Goal: Check status

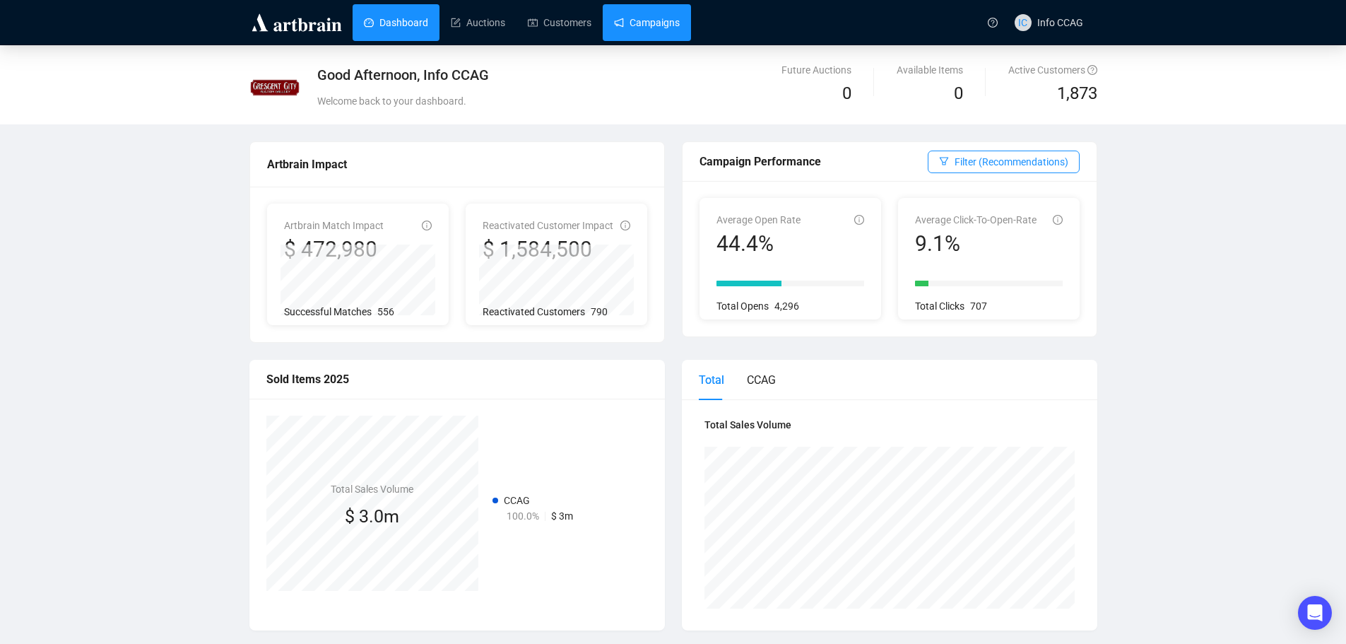
click at [652, 18] on link "Campaigns" at bounding box center [647, 22] width 66 height 37
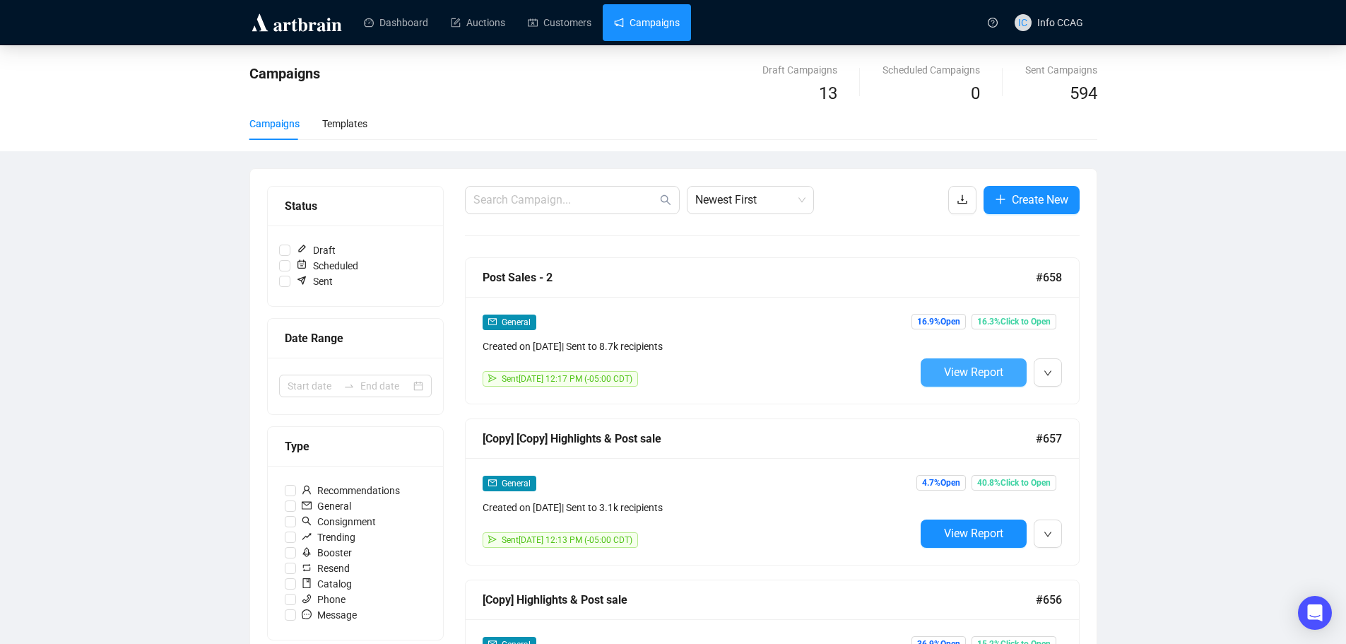
click at [987, 372] on span "View Report" at bounding box center [973, 371] width 59 height 13
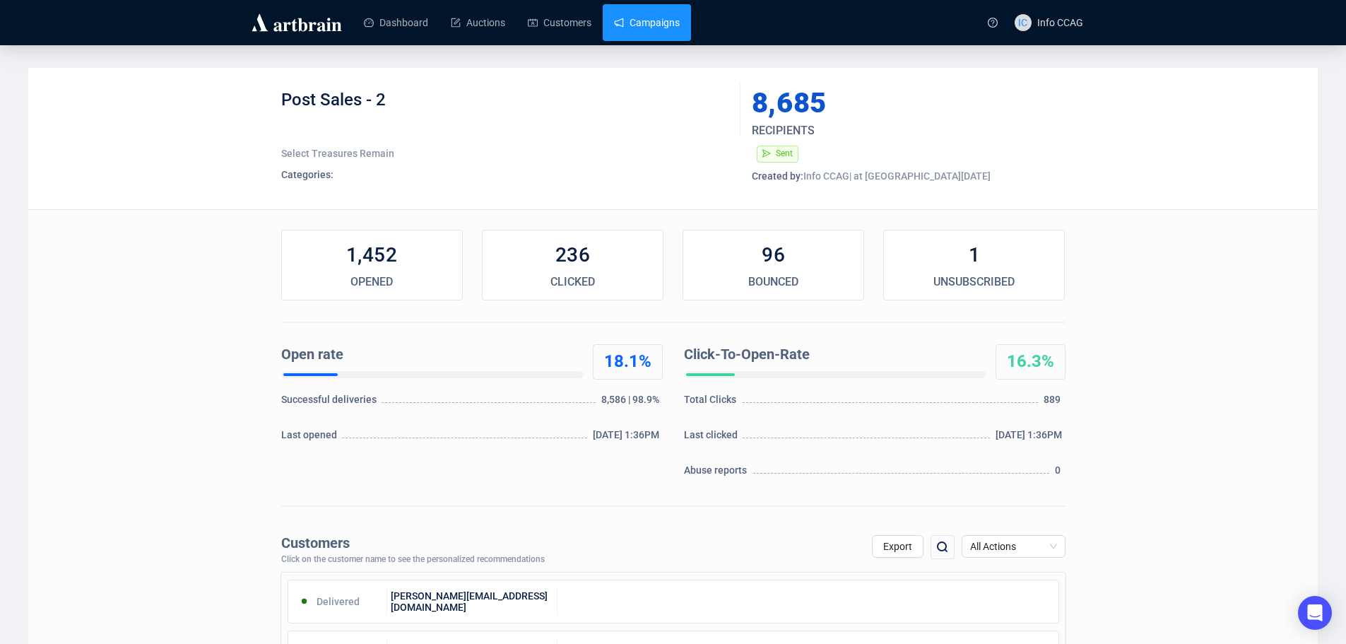
click at [659, 35] on link "Campaigns" at bounding box center [647, 22] width 66 height 37
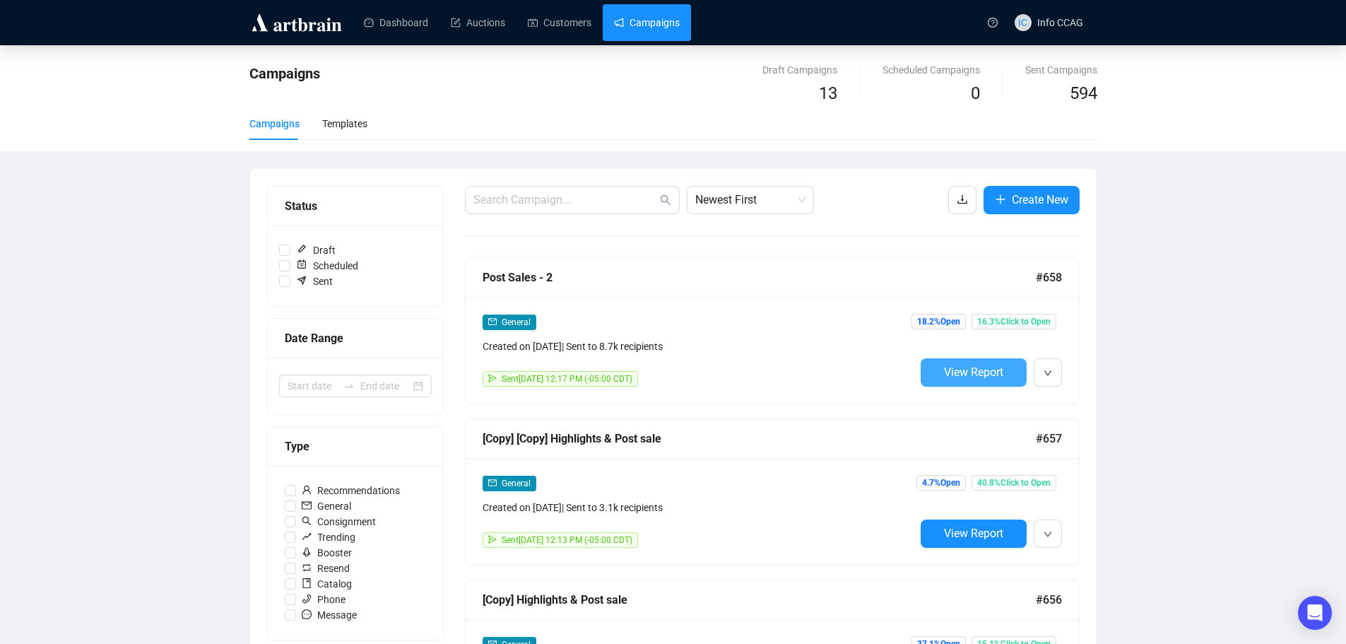
click at [955, 371] on span "View Report" at bounding box center [973, 371] width 59 height 13
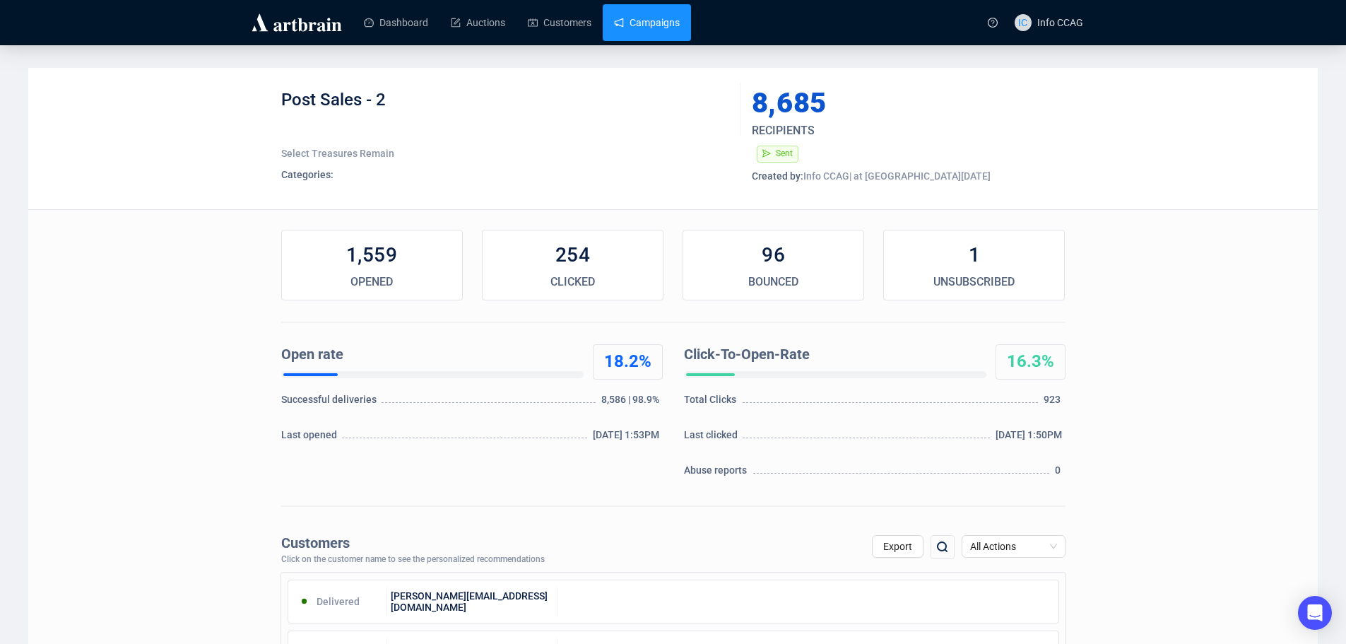
click at [632, 22] on link "Campaigns" at bounding box center [647, 22] width 66 height 37
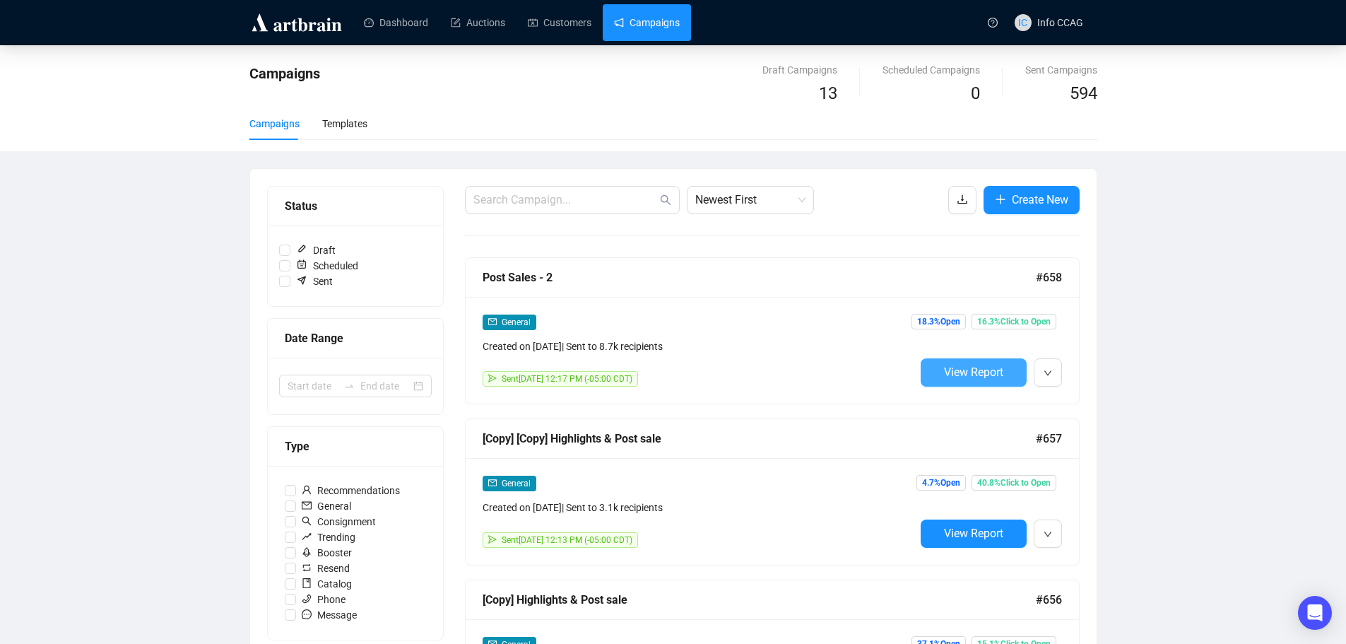
click at [995, 373] on span "View Report" at bounding box center [973, 371] width 59 height 13
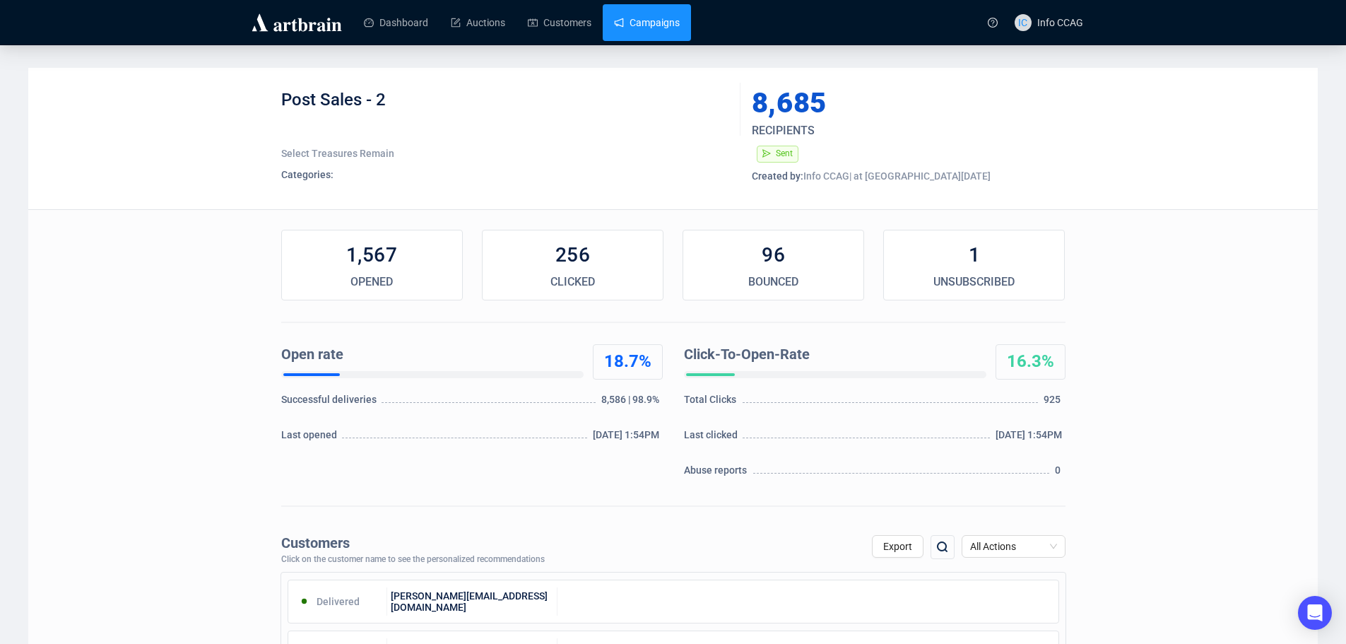
click at [653, 27] on link "Campaigns" at bounding box center [647, 22] width 66 height 37
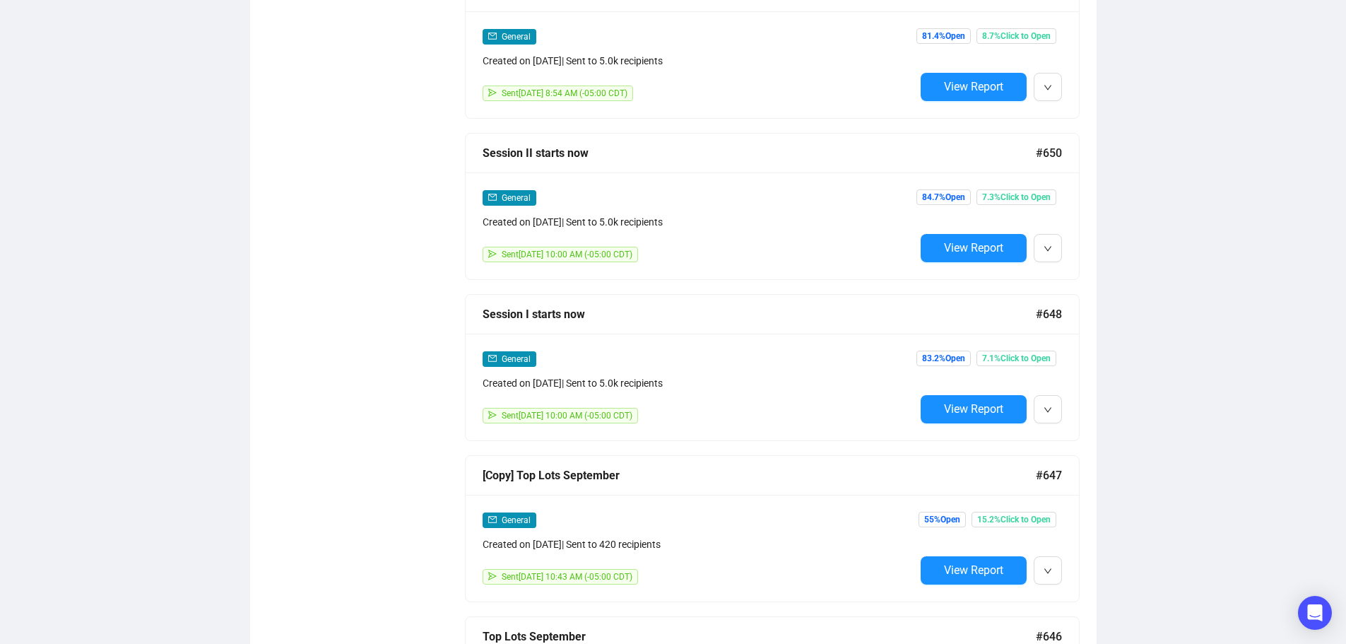
scroll to position [1766, 0]
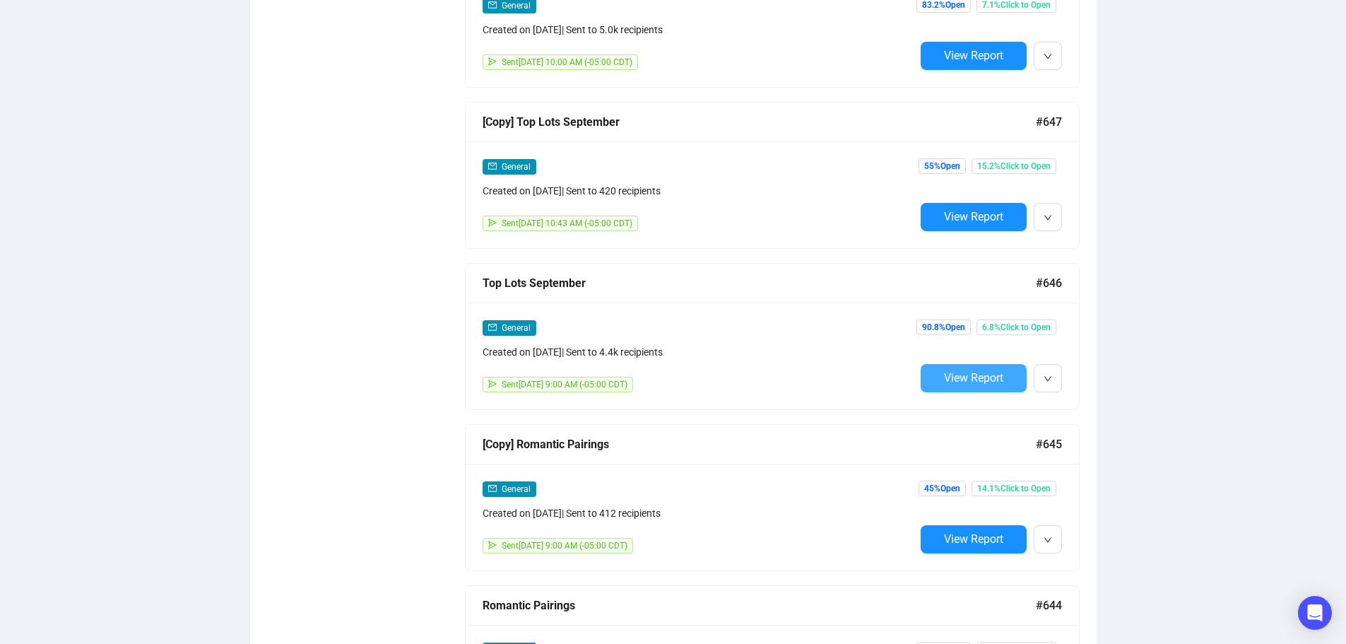
click at [969, 371] on span "View Report" at bounding box center [973, 377] width 59 height 13
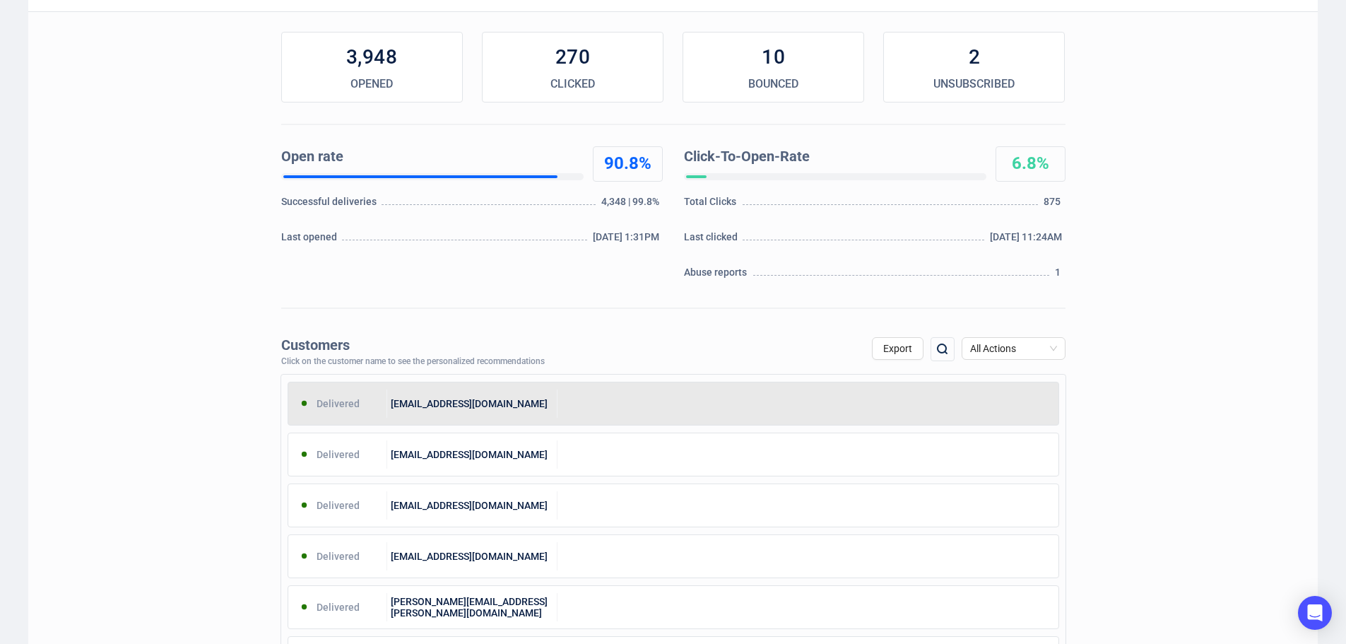
scroll to position [212, 0]
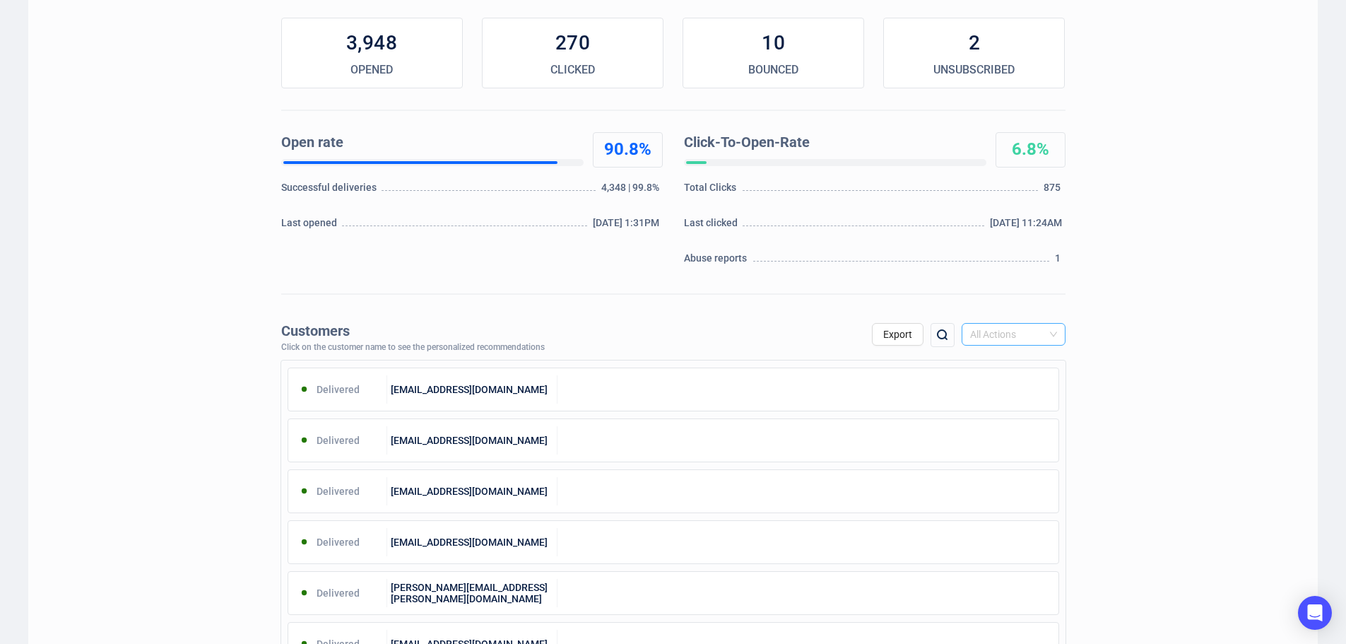
click at [1053, 327] on span "All Actions" at bounding box center [1013, 334] width 87 height 21
click at [1009, 473] on div "Spam Report" at bounding box center [1013, 476] width 81 height 16
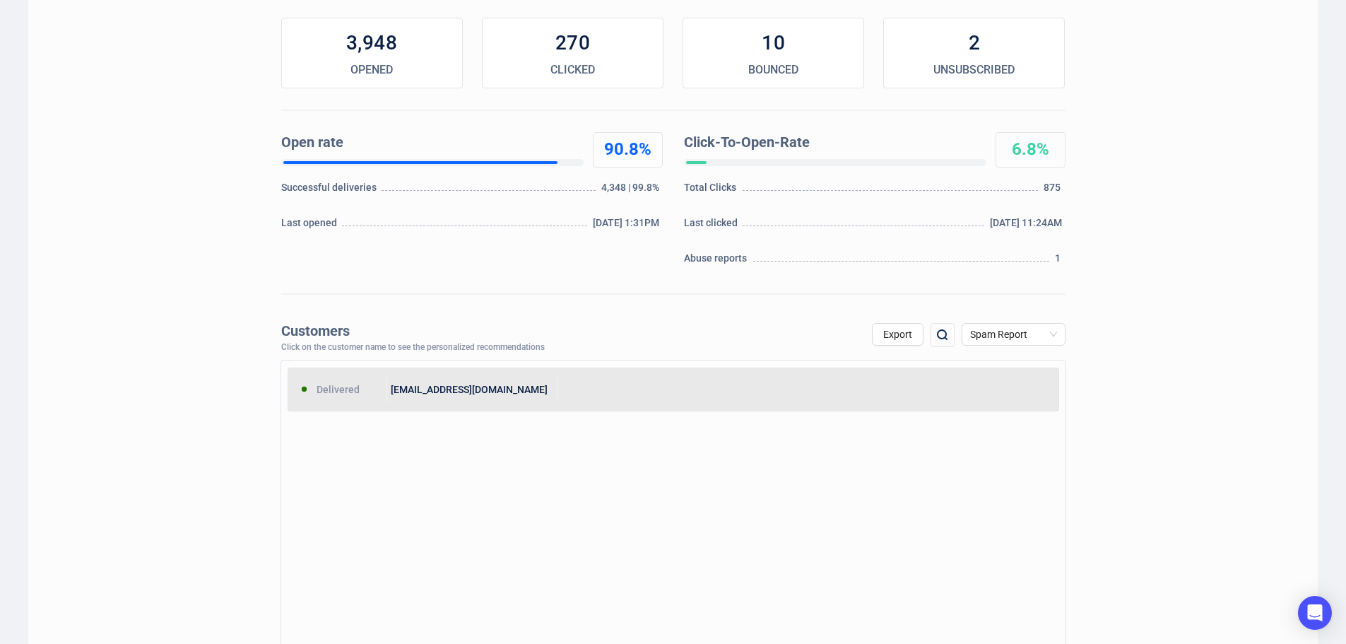
click at [478, 388] on div "apfuse@bellsouth.net" at bounding box center [472, 389] width 170 height 28
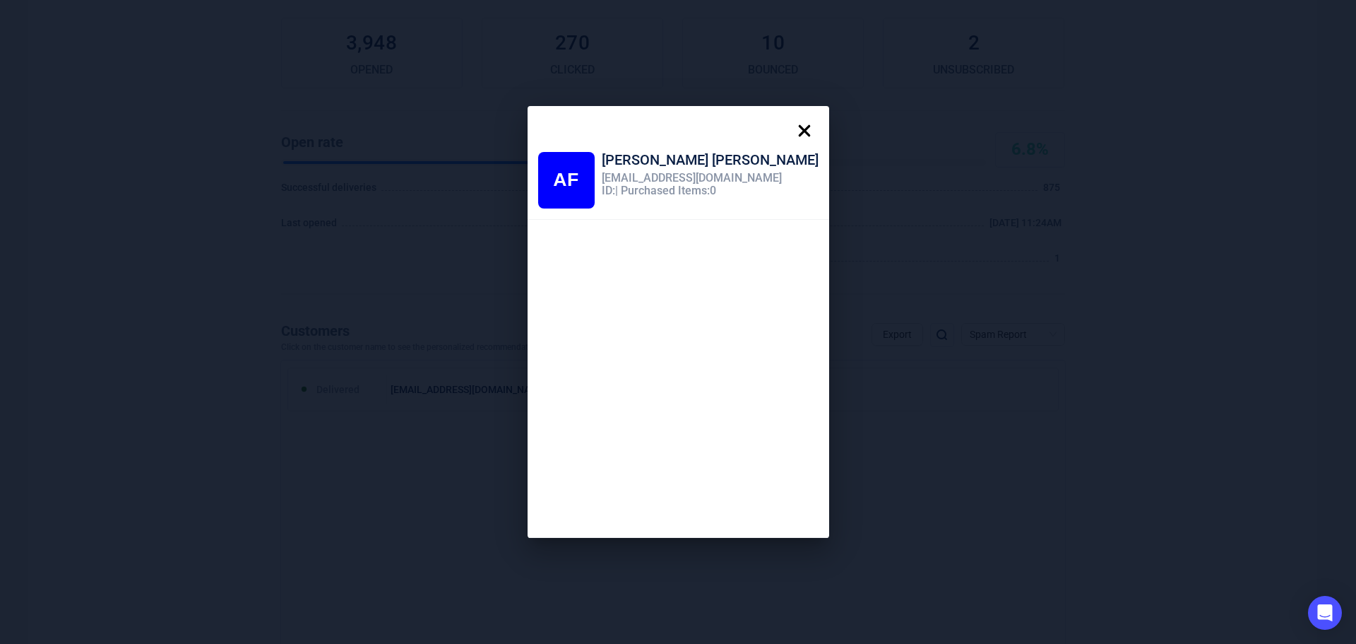
click at [790, 126] on icon at bounding box center [804, 131] width 28 height 28
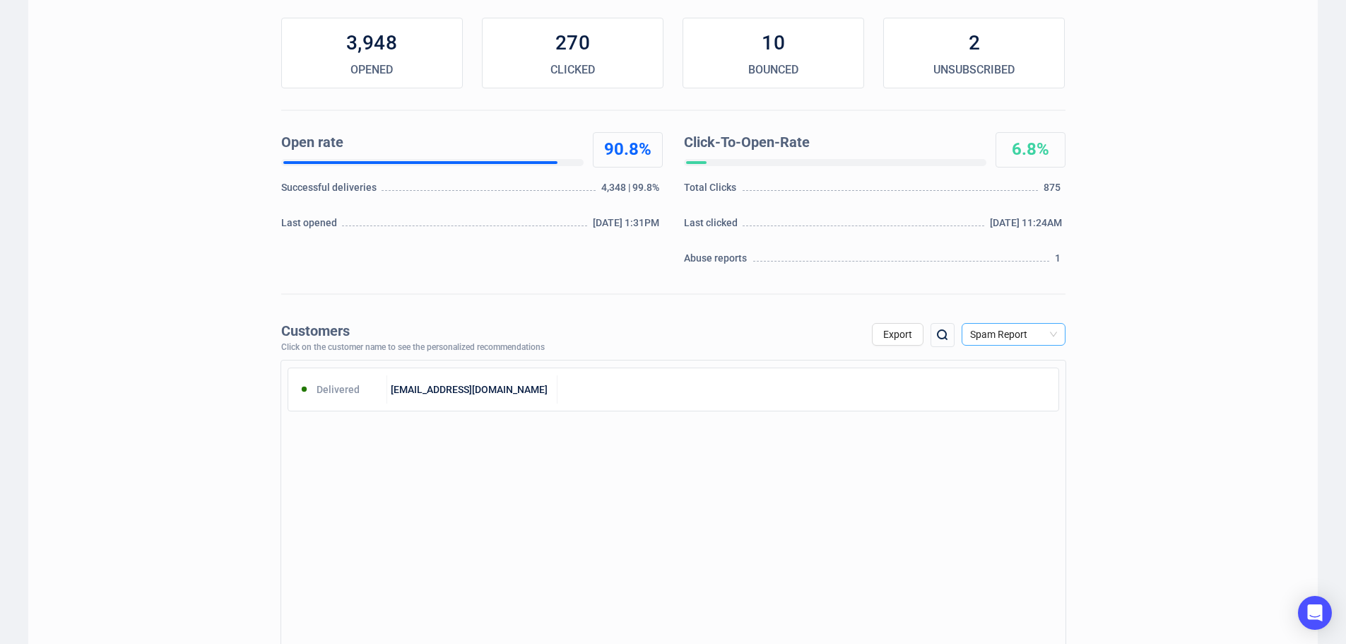
click at [1050, 336] on span "Spam Report" at bounding box center [1013, 334] width 87 height 21
click at [1009, 447] on div "Unsubscribe" at bounding box center [1013, 453] width 81 height 16
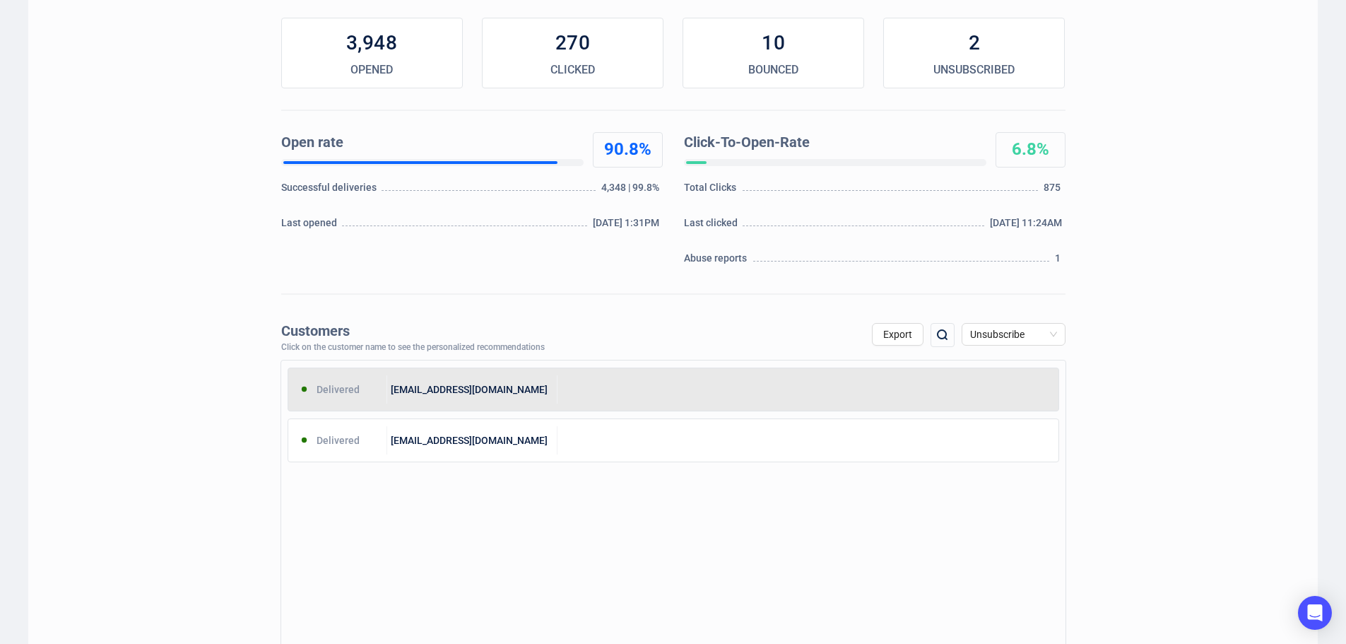
click at [687, 405] on div "Delivered rachelothomas1@gmail.com" at bounding box center [673, 389] width 771 height 44
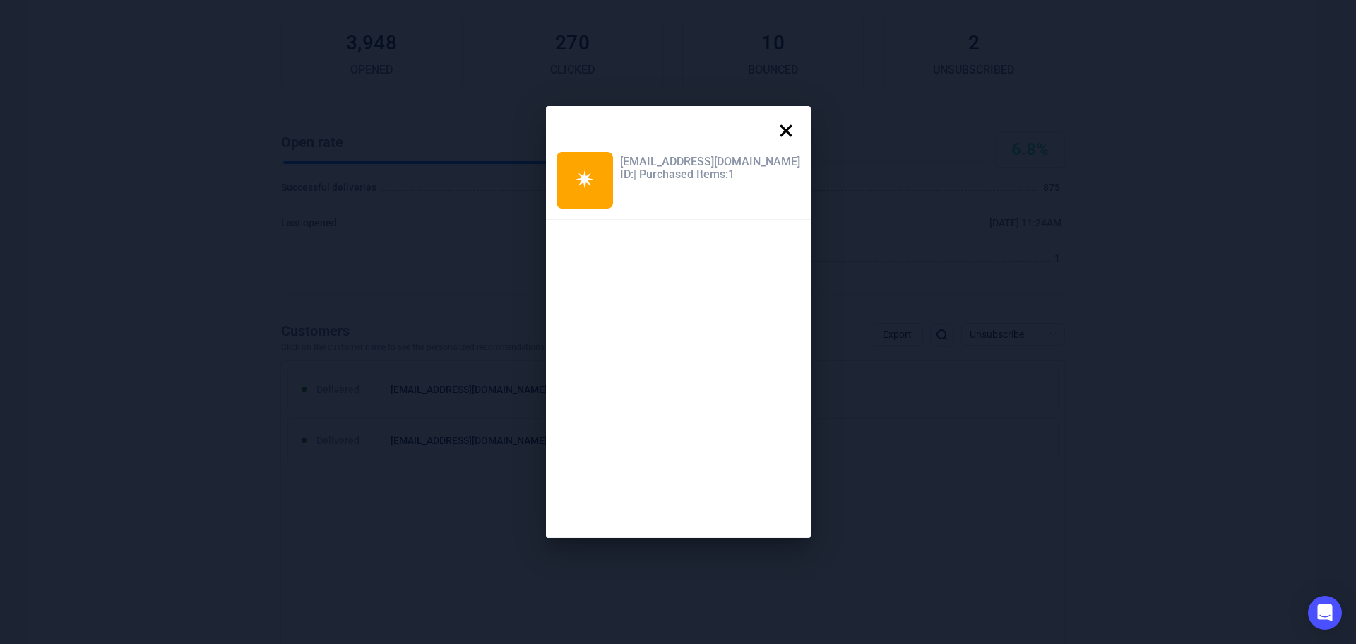
click at [772, 125] on icon at bounding box center [786, 131] width 28 height 28
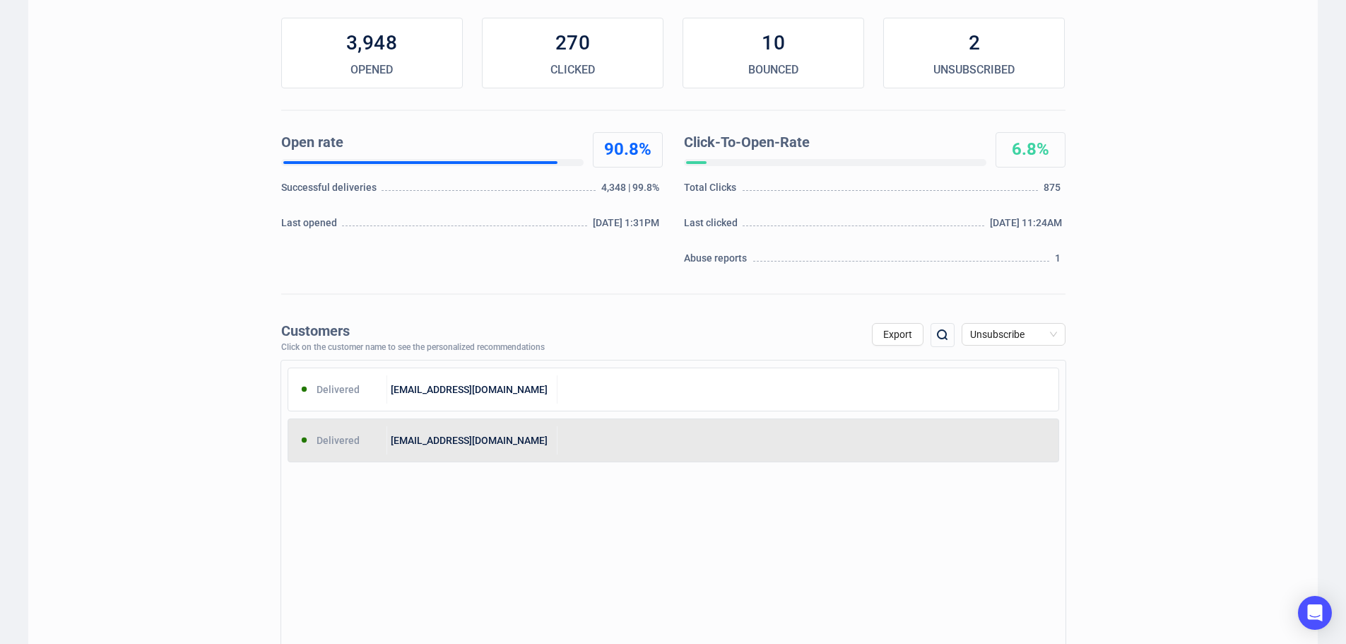
click at [563, 443] on div at bounding box center [807, 440] width 501 height 28
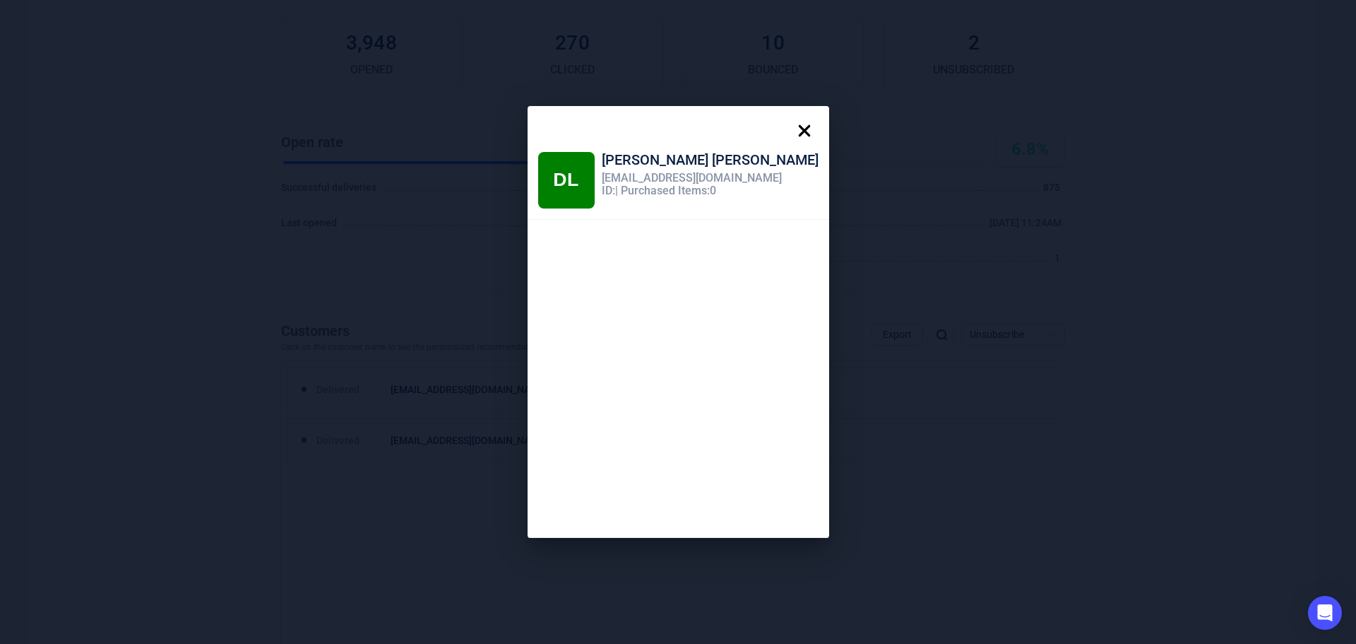
click at [790, 121] on icon at bounding box center [804, 131] width 28 height 28
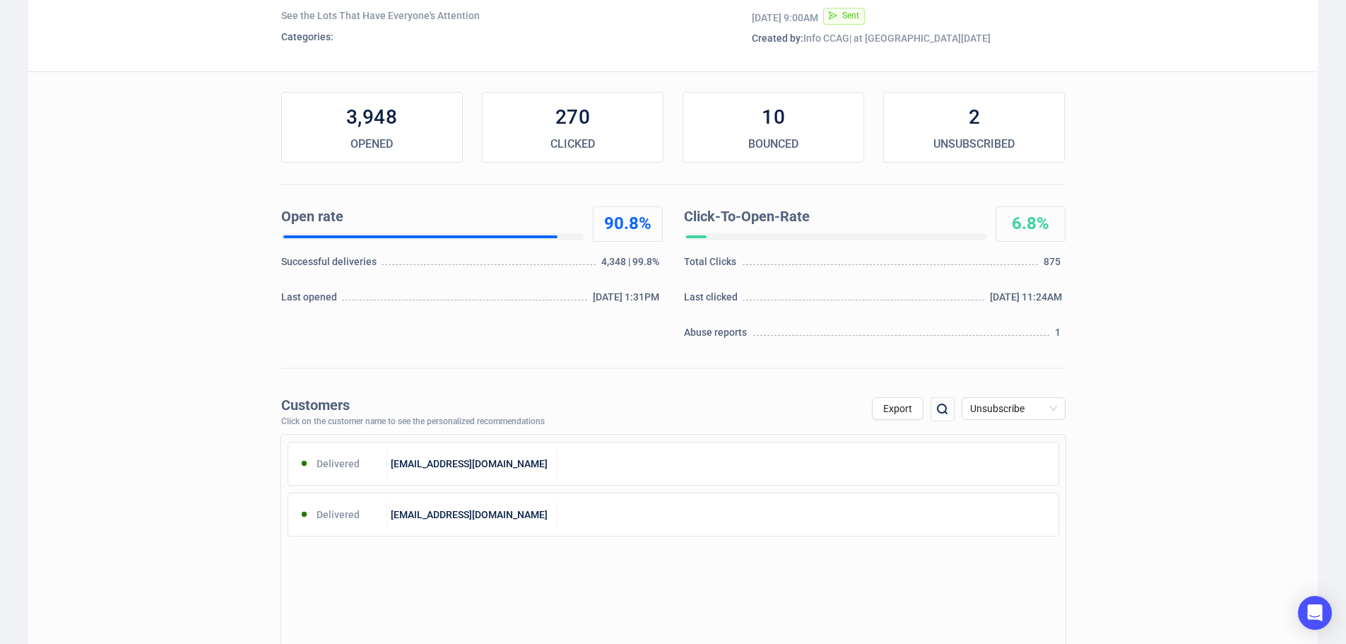
scroll to position [0, 0]
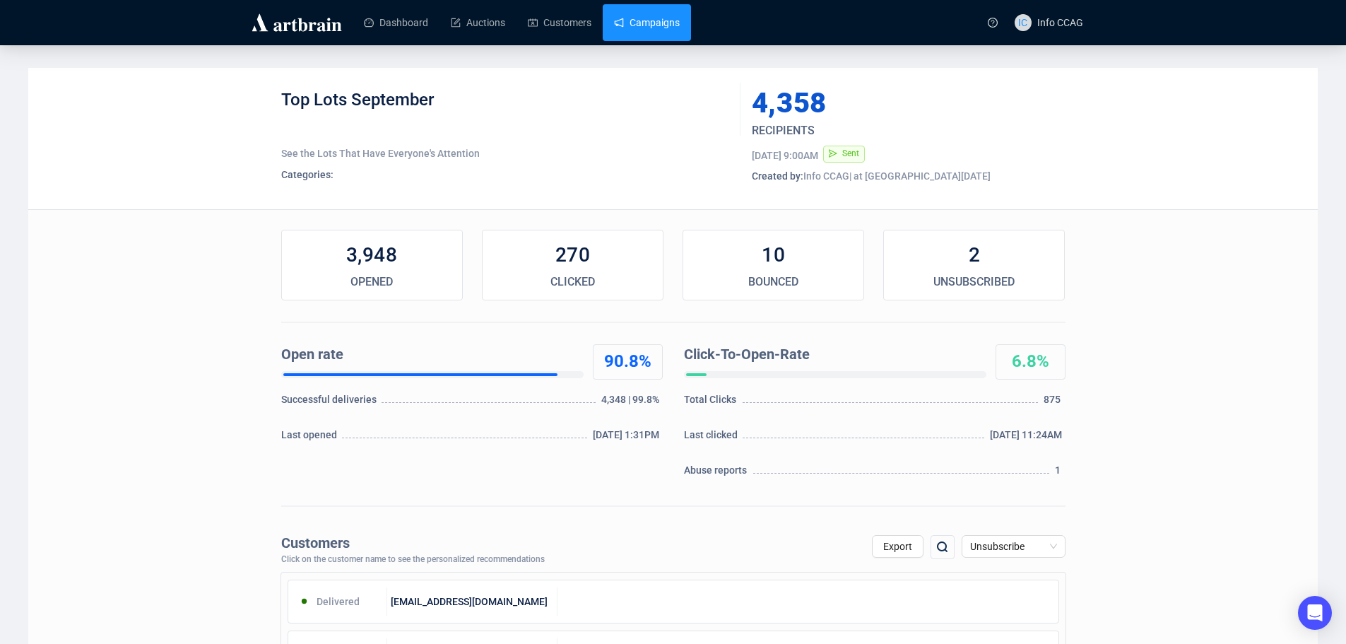
click at [639, 20] on link "Campaigns" at bounding box center [647, 22] width 66 height 37
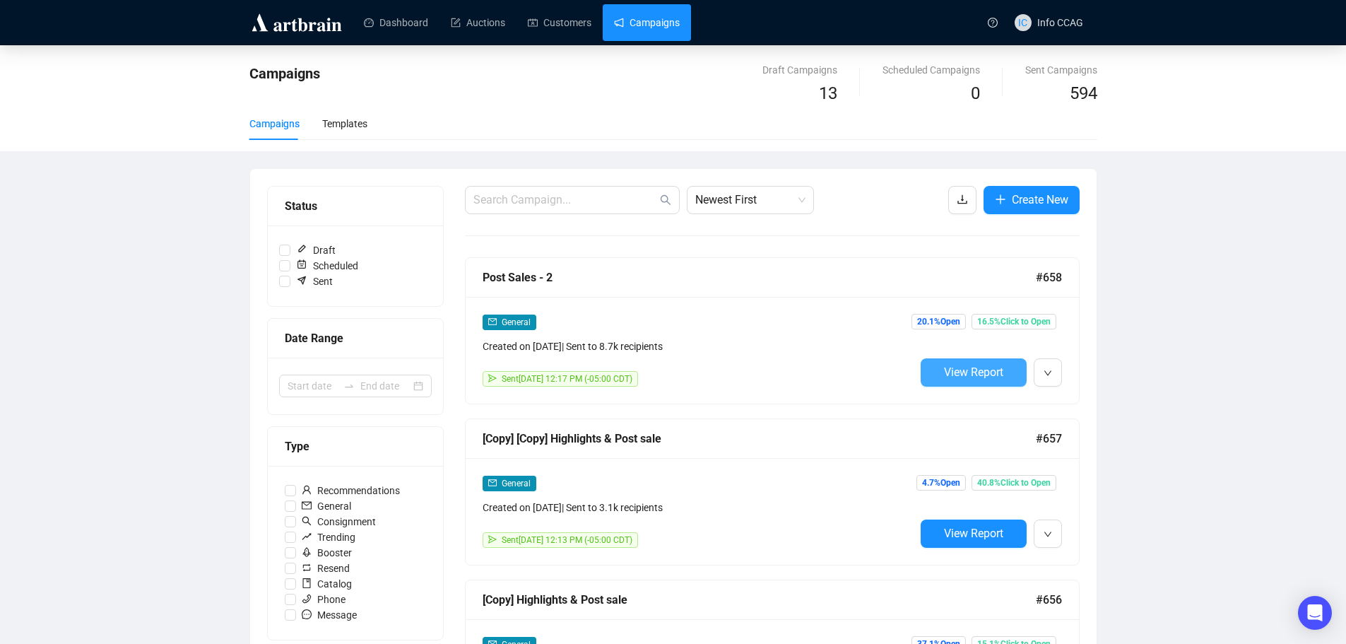
click at [944, 377] on span "View Report" at bounding box center [973, 371] width 59 height 13
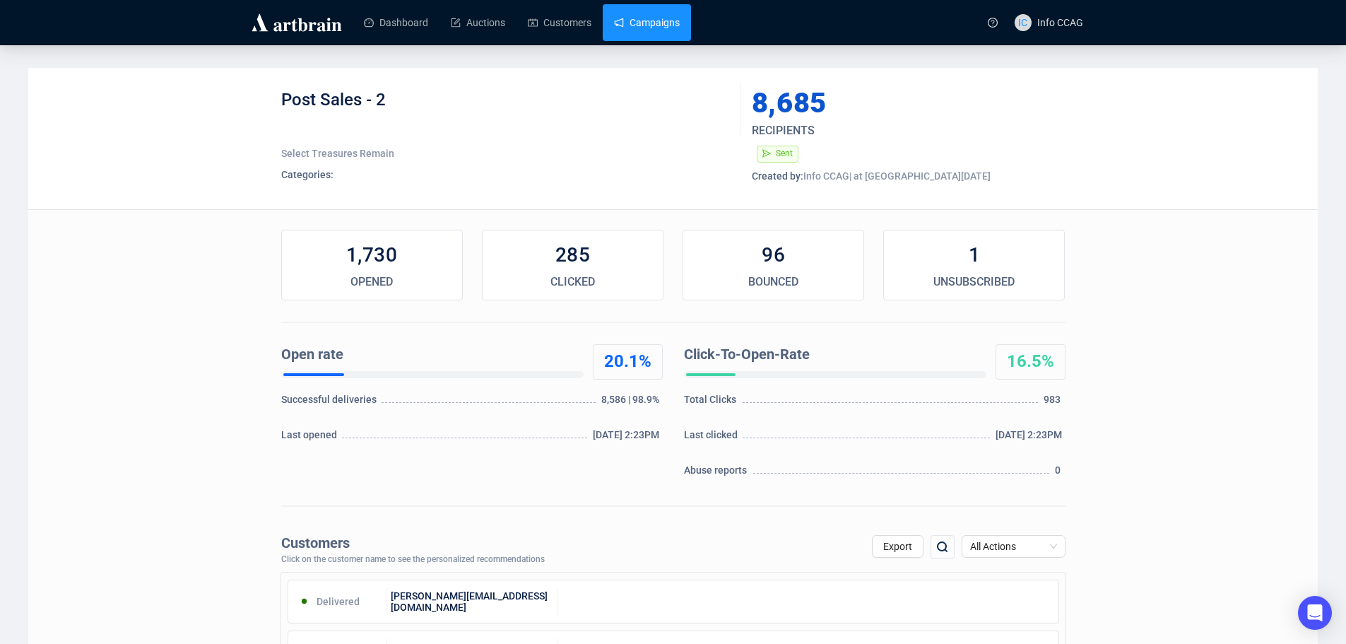
click at [642, 16] on link "Campaigns" at bounding box center [647, 22] width 66 height 37
